Goal: Task Accomplishment & Management: Use online tool/utility

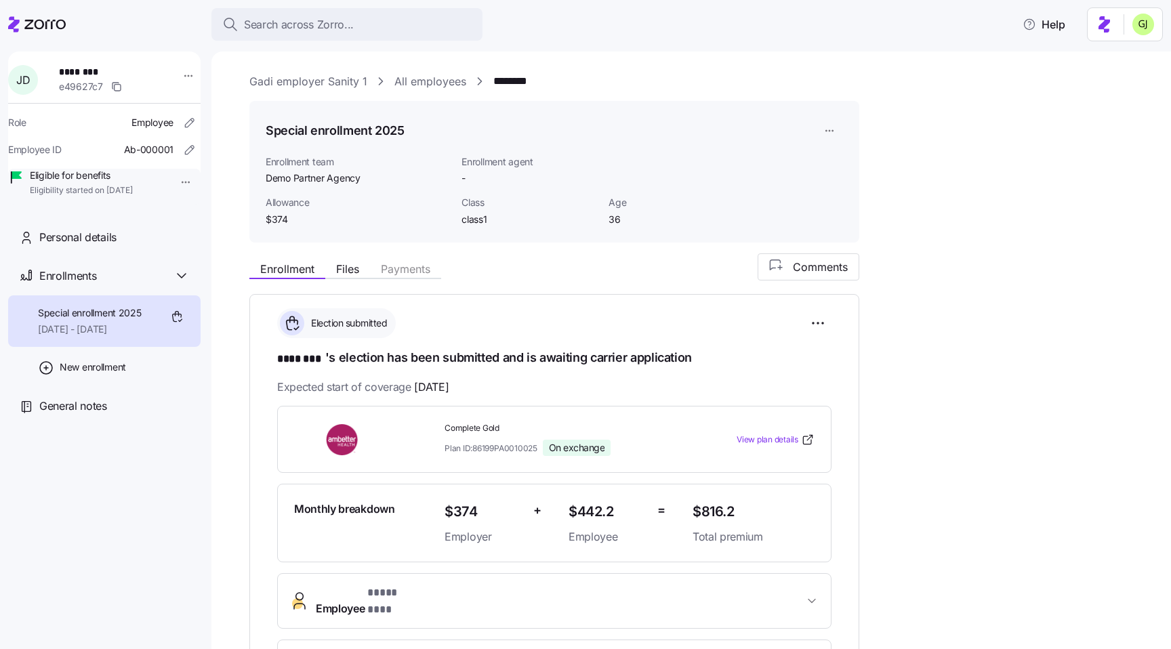
click at [40, 21] on icon at bounding box center [37, 24] width 58 height 16
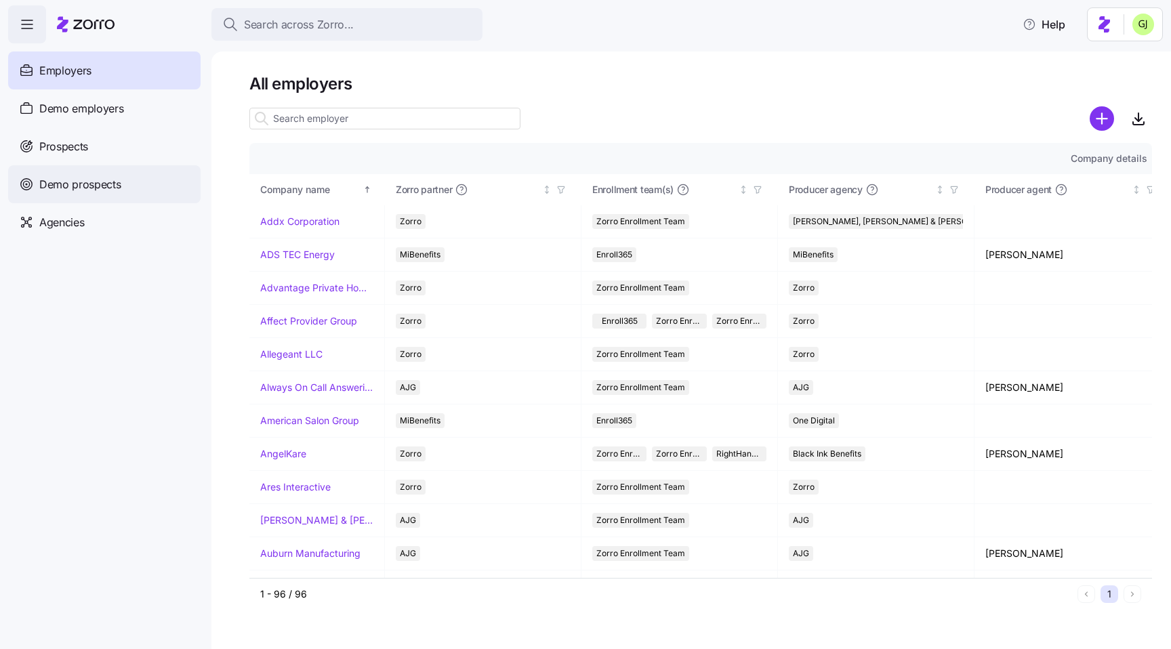
click at [111, 179] on span "Demo prospects" at bounding box center [80, 184] width 82 height 17
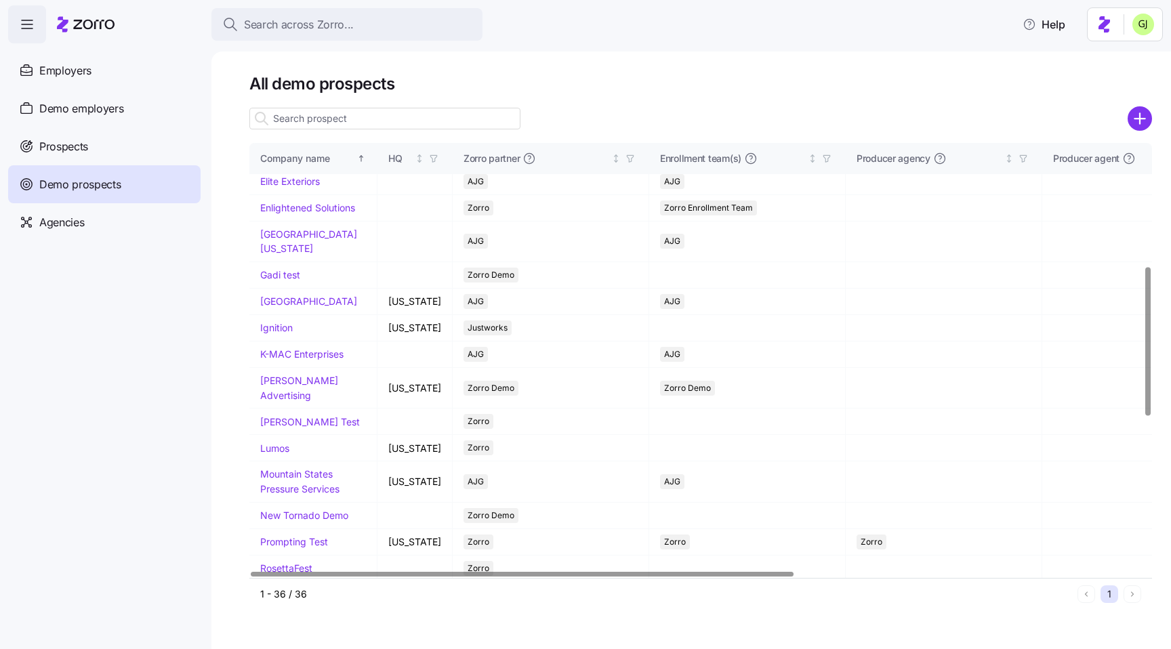
scroll to position [360, 0]
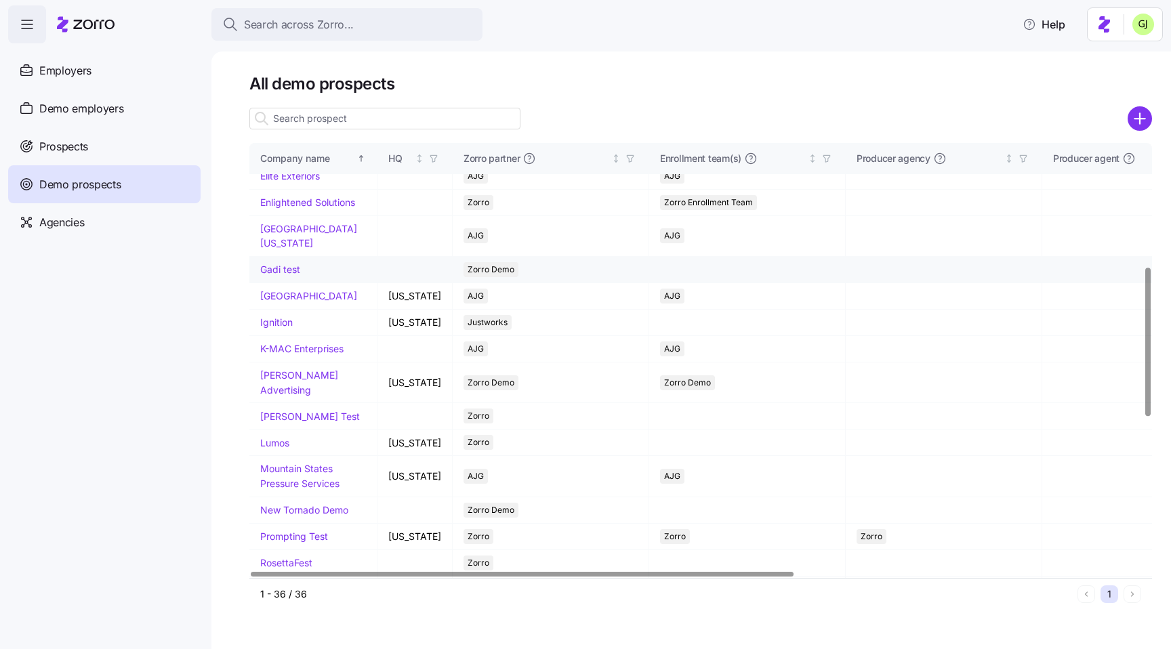
click at [289, 275] on link "Gadi test" at bounding box center [280, 270] width 40 height 12
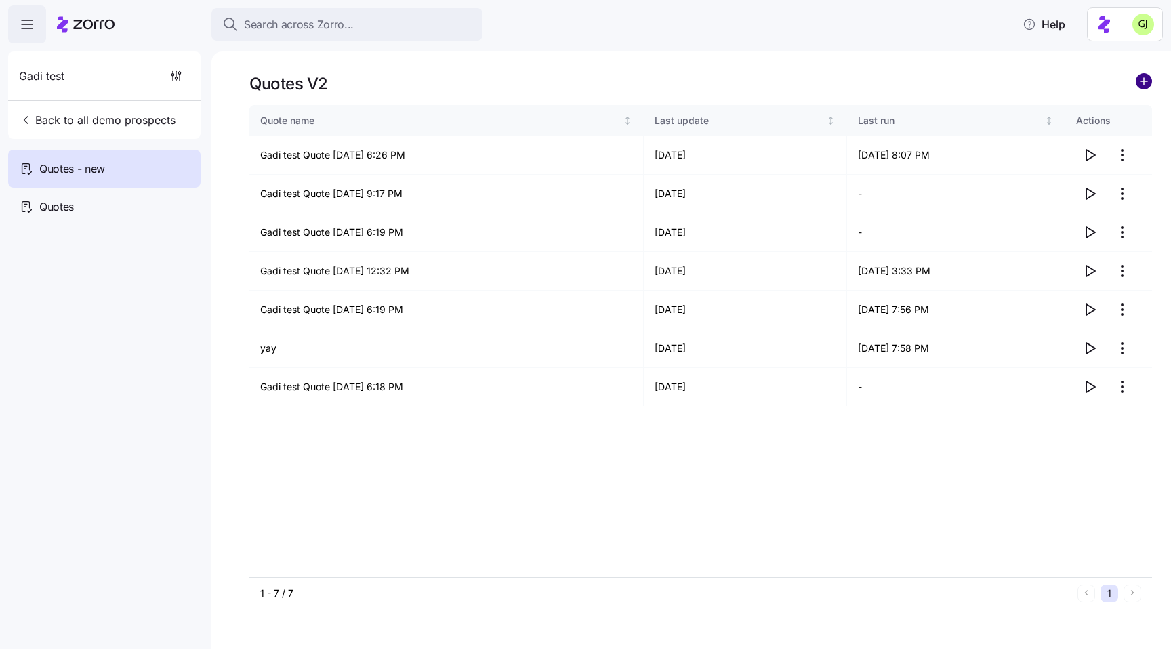
click at [1148, 80] on circle "add icon" at bounding box center [1143, 81] width 15 height 15
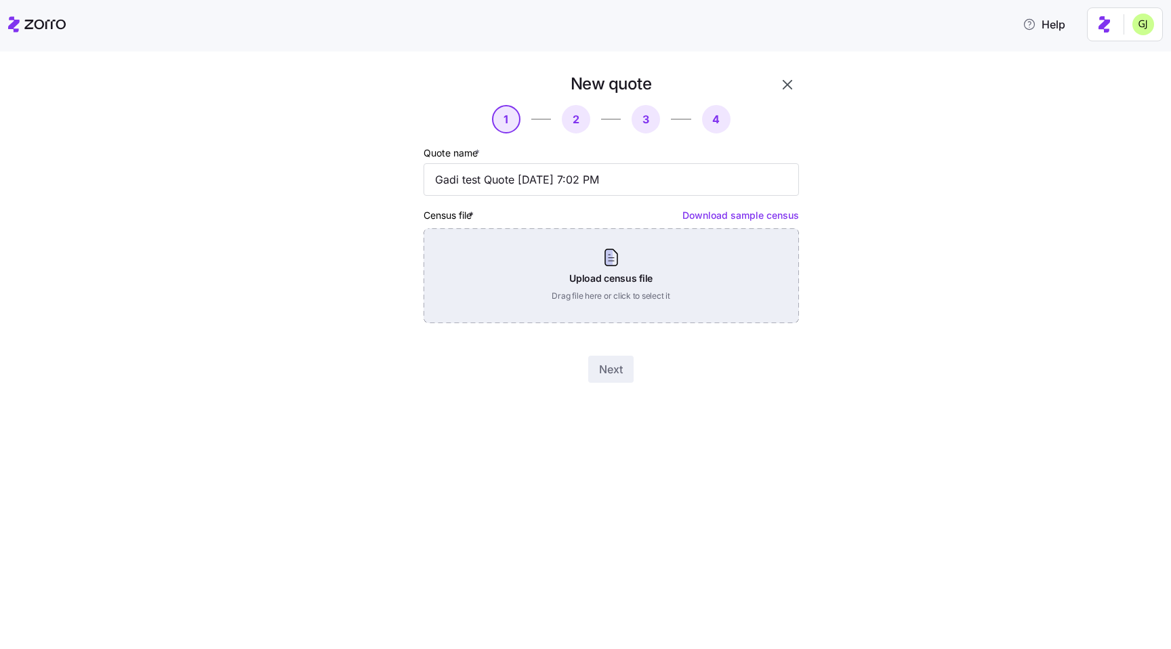
click at [722, 268] on div "Upload census file Drag file here or click to select it" at bounding box center [610, 275] width 375 height 95
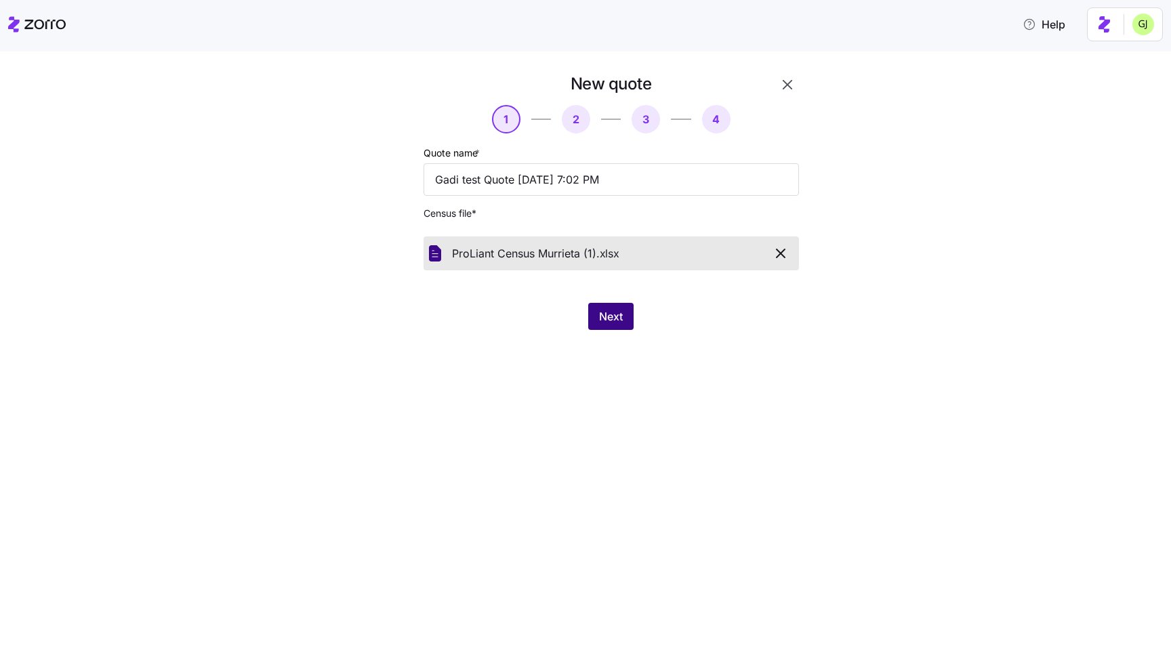
click at [612, 319] on span "Next" at bounding box center [611, 316] width 24 height 16
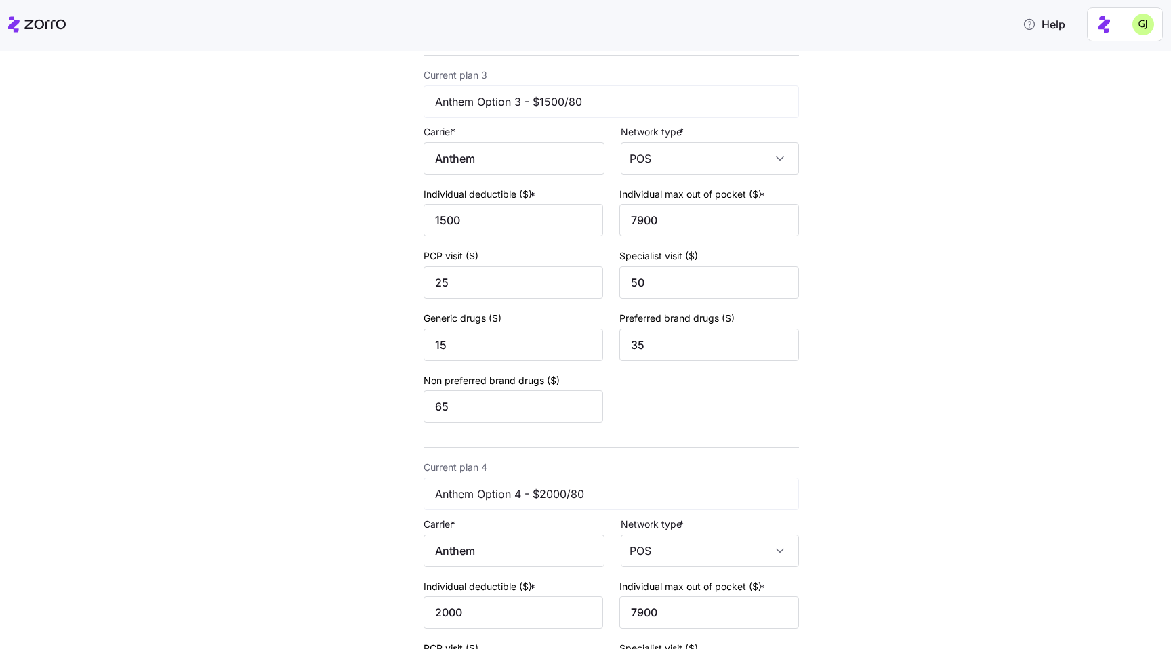
scroll to position [1198, 0]
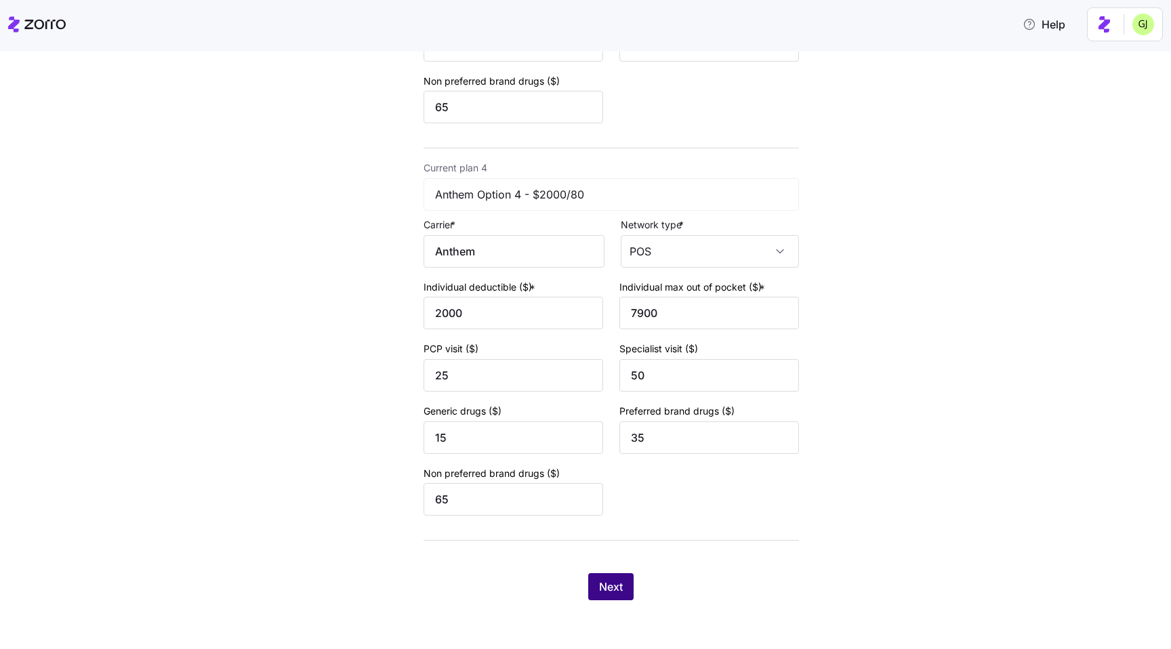
click at [612, 581] on span "Next" at bounding box center [611, 587] width 24 height 16
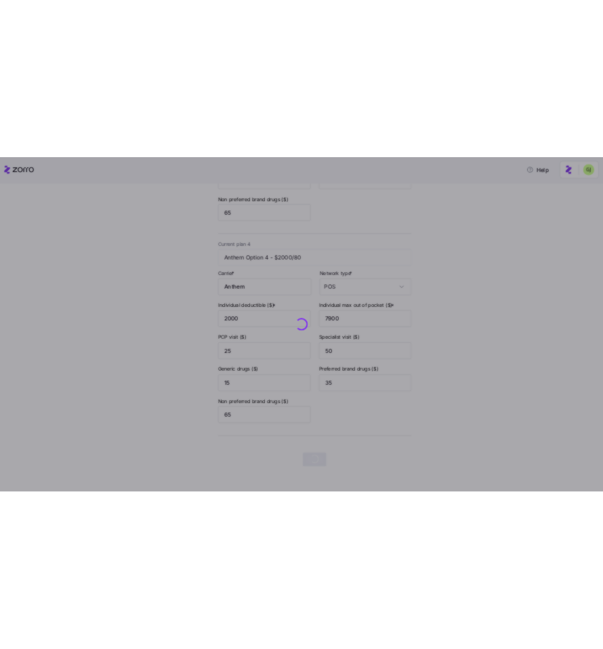
scroll to position [0, 0]
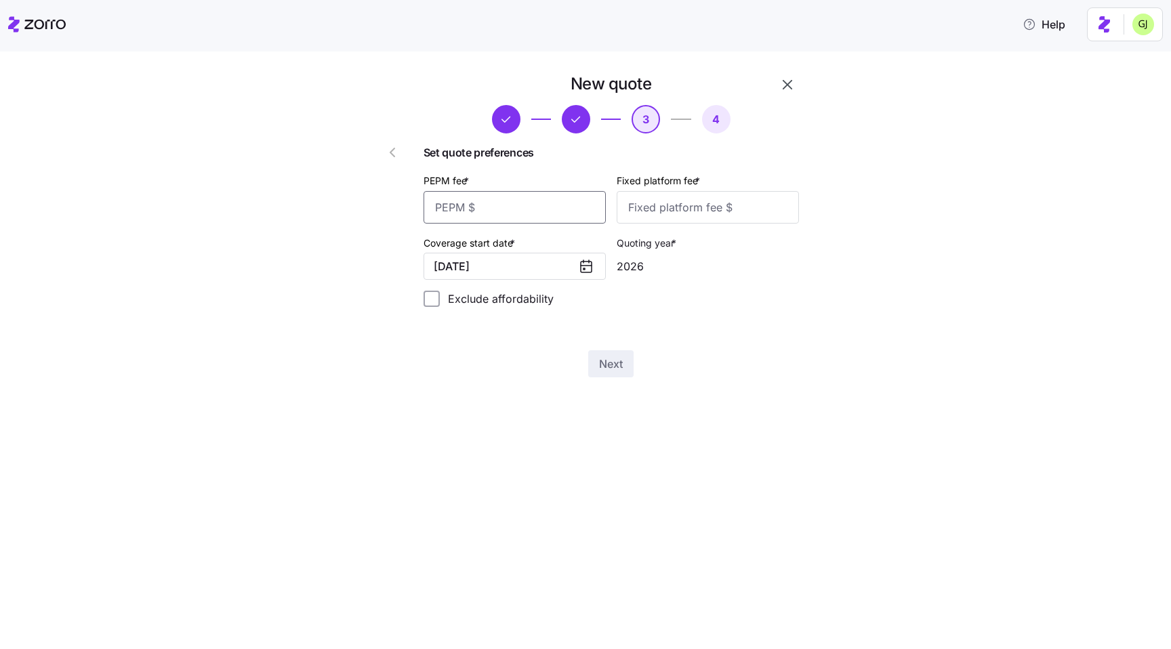
click at [533, 205] on input "PEPM fee *" at bounding box center [514, 207] width 182 height 33
type input "55"
type input "100"
click at [609, 370] on span "Next" at bounding box center [611, 364] width 24 height 16
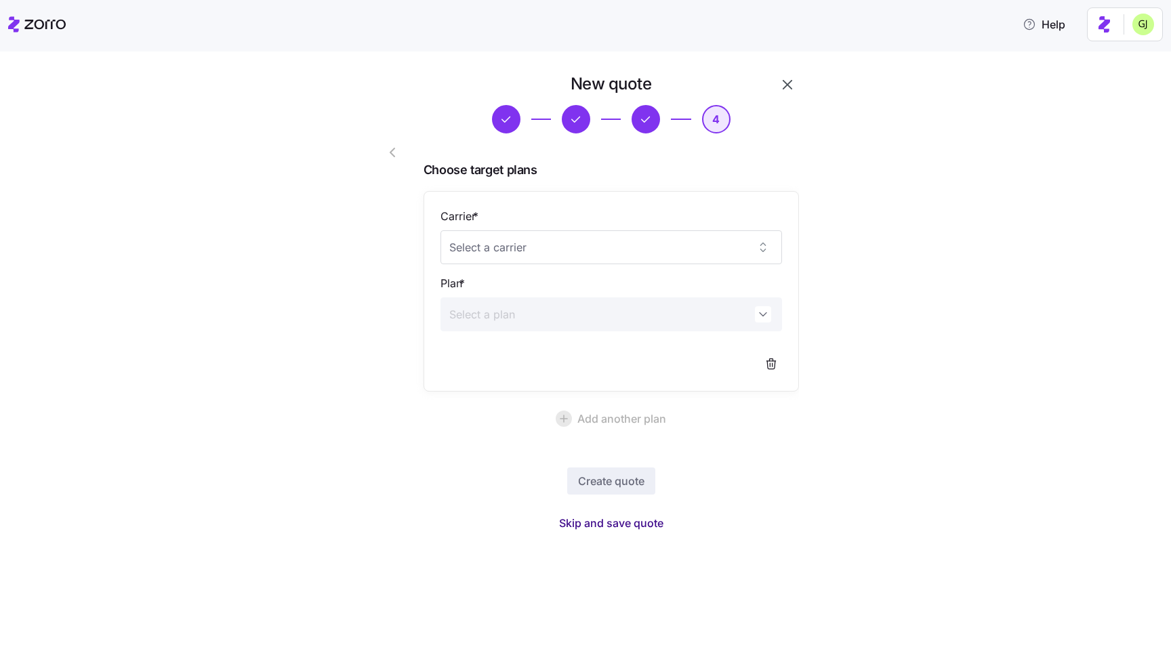
click at [627, 523] on span "Skip and save quote" at bounding box center [611, 523] width 104 height 16
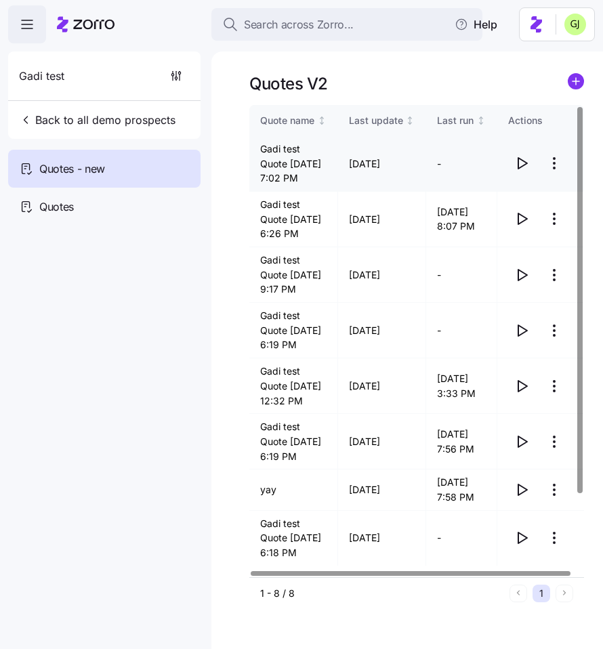
click at [524, 171] on icon "button" at bounding box center [521, 163] width 16 height 16
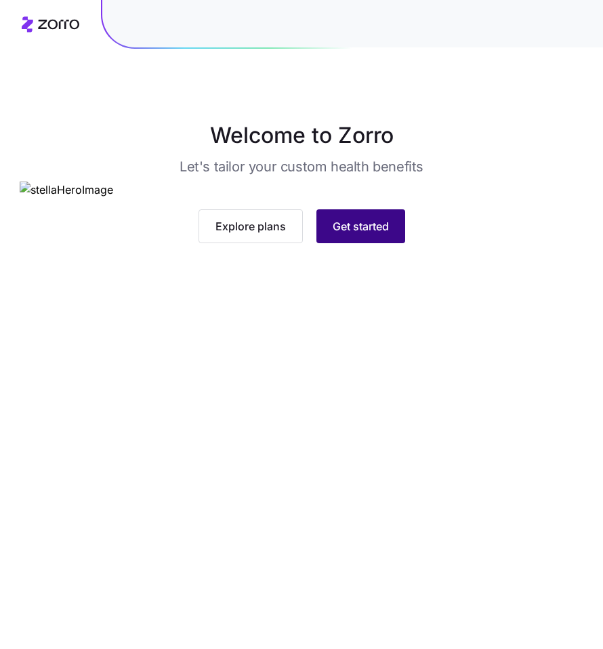
click at [384, 234] on span "Get started" at bounding box center [361, 226] width 56 height 16
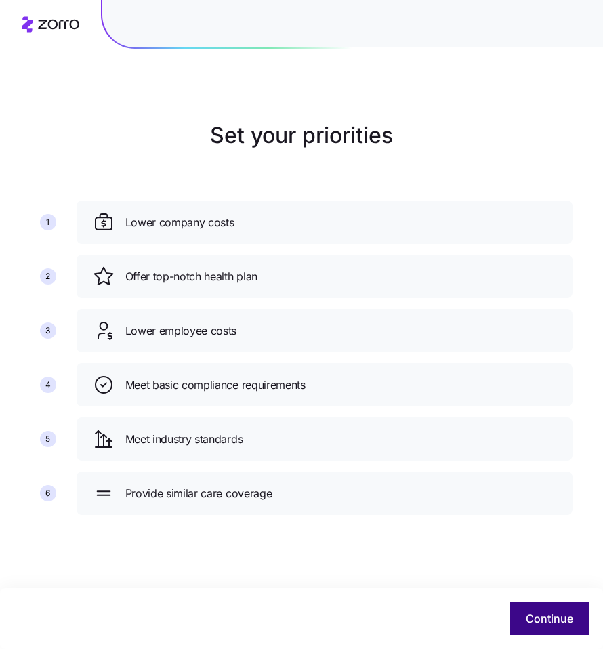
click at [538, 611] on span "Continue" at bounding box center [549, 618] width 47 height 16
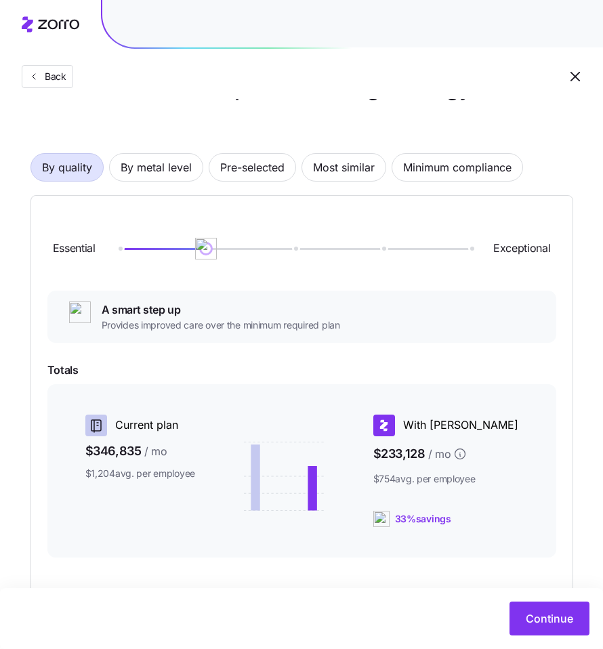
scroll to position [195, 0]
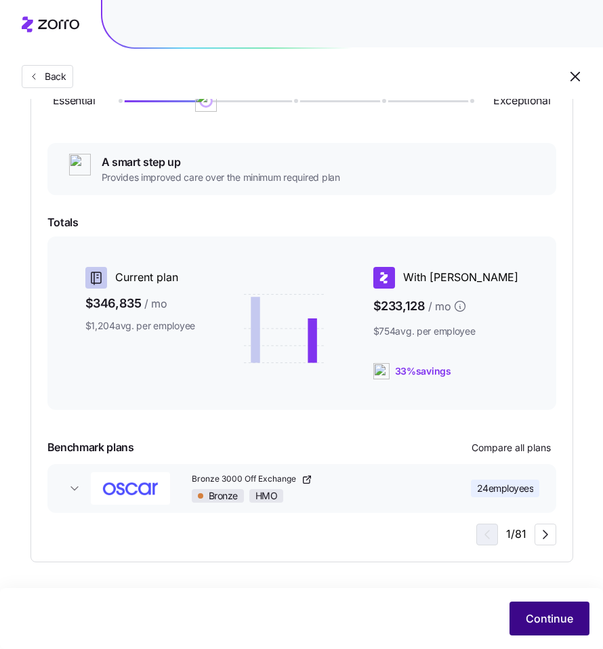
click at [546, 621] on span "Continue" at bounding box center [549, 618] width 47 height 16
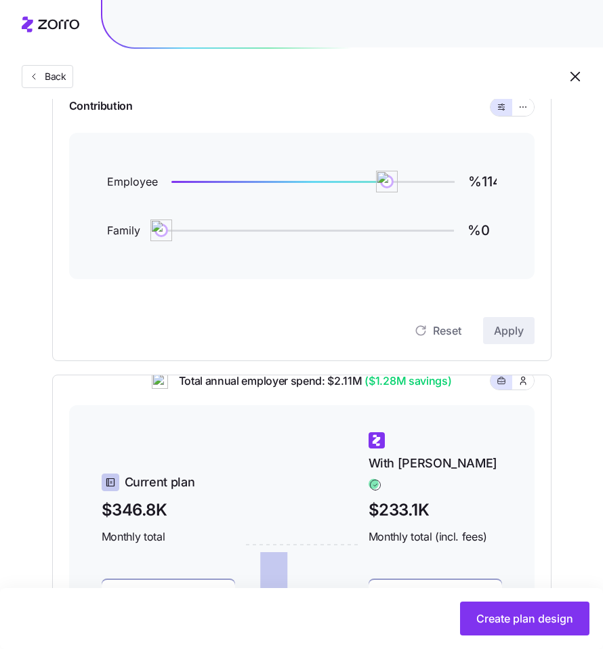
scroll to position [362, 0]
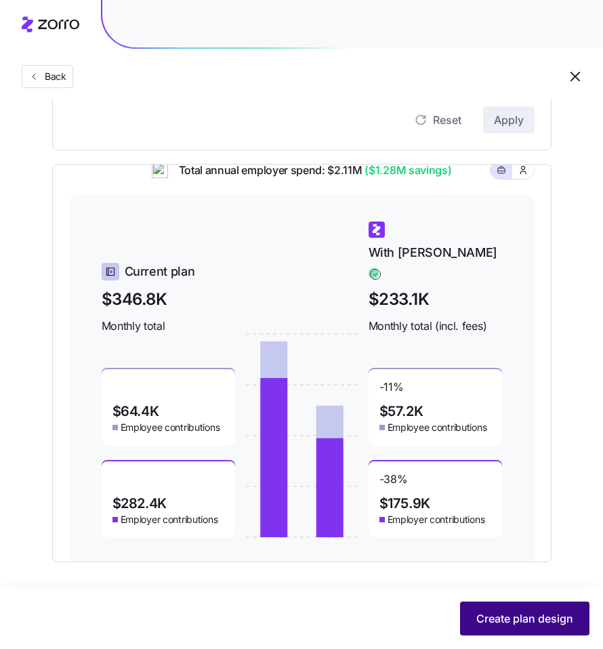
click at [533, 622] on span "Create plan design" at bounding box center [524, 618] width 97 height 16
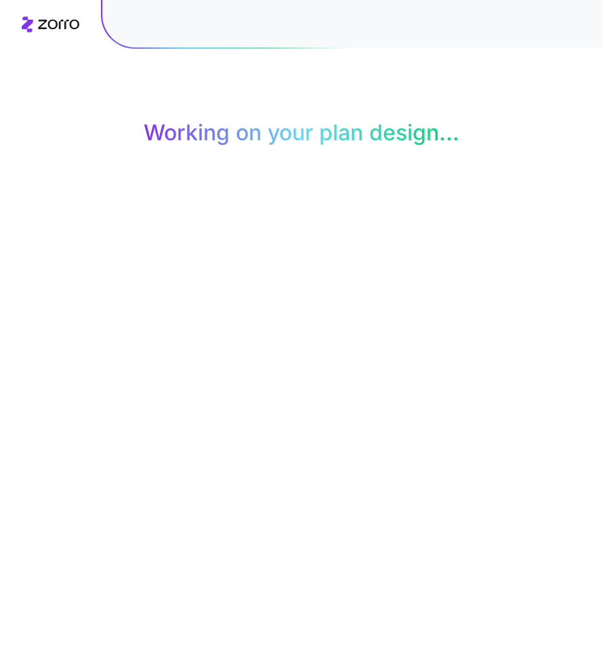
scroll to position [0, 0]
